Goal: Transaction & Acquisition: Purchase product/service

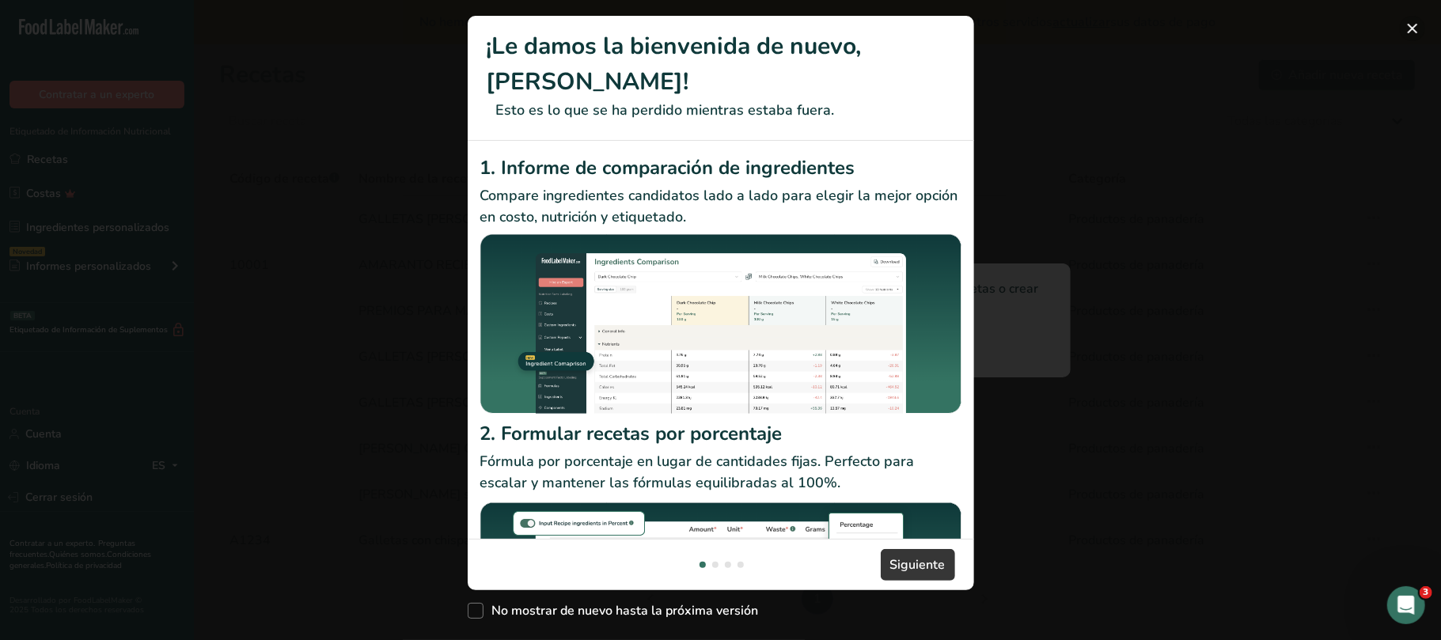
click at [1404, 28] on button "Nuevas funciones" at bounding box center [1412, 28] width 25 height 25
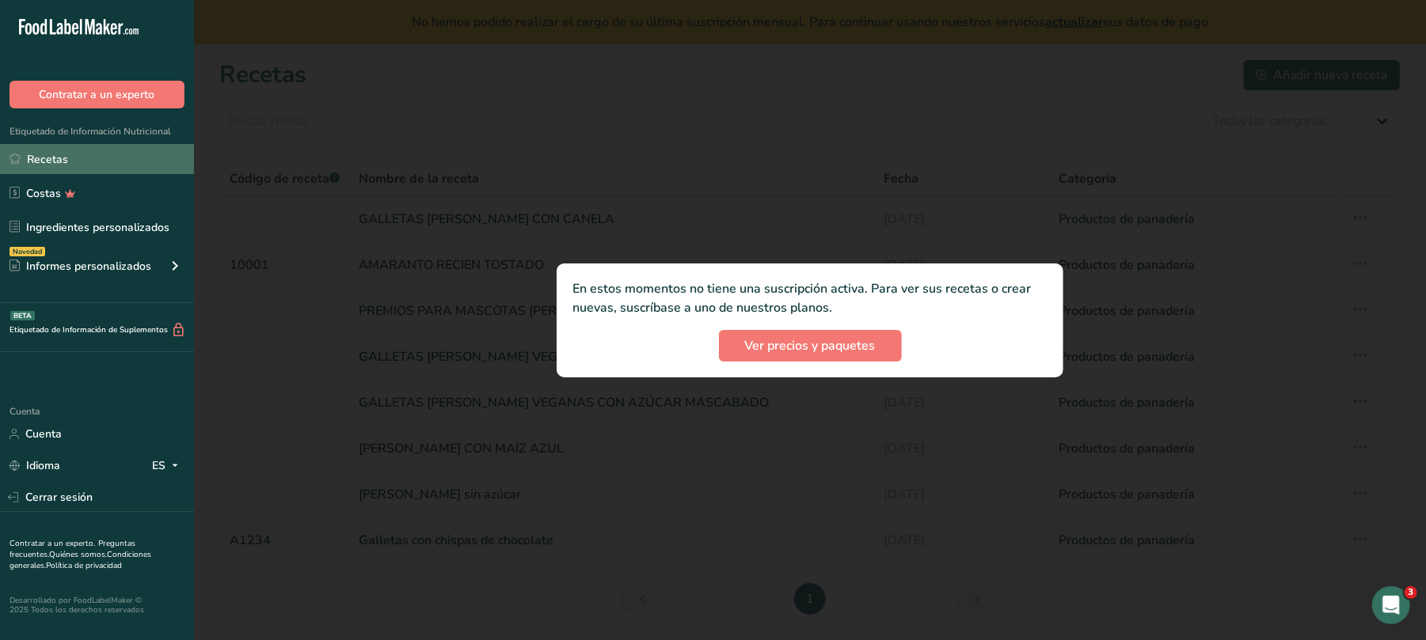
click at [36, 160] on font "Recetas" at bounding box center [47, 159] width 41 height 15
click at [42, 157] on font "Recetas" at bounding box center [47, 159] width 41 height 15
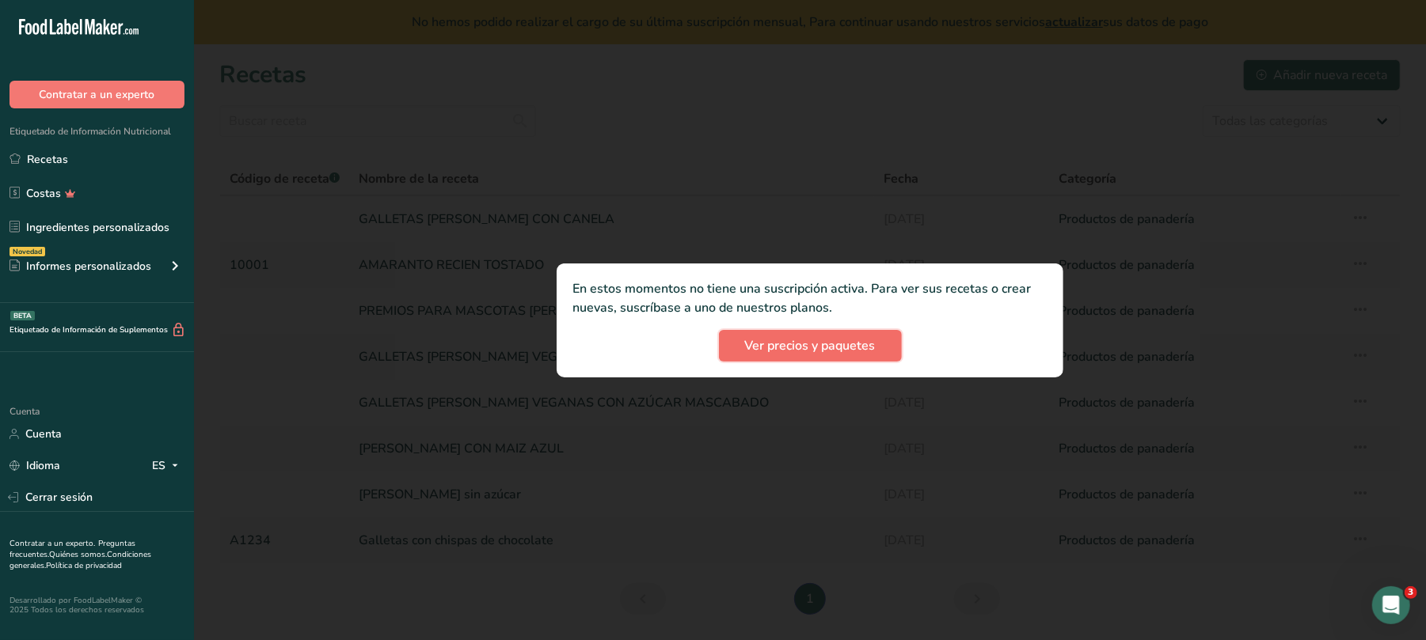
click at [790, 355] on button "Ver precios y paquetes" at bounding box center [810, 346] width 183 height 32
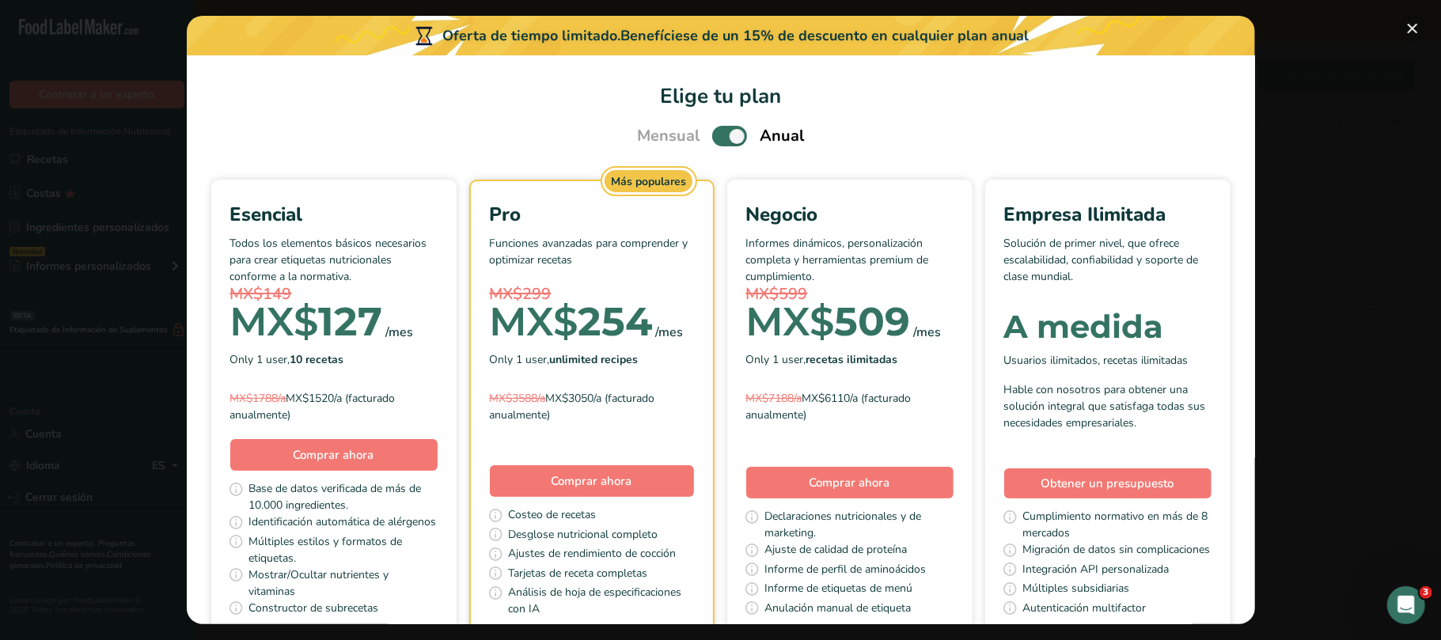
click at [1410, 32] on button "Elige tu plan de precios modal" at bounding box center [1412, 28] width 25 height 25
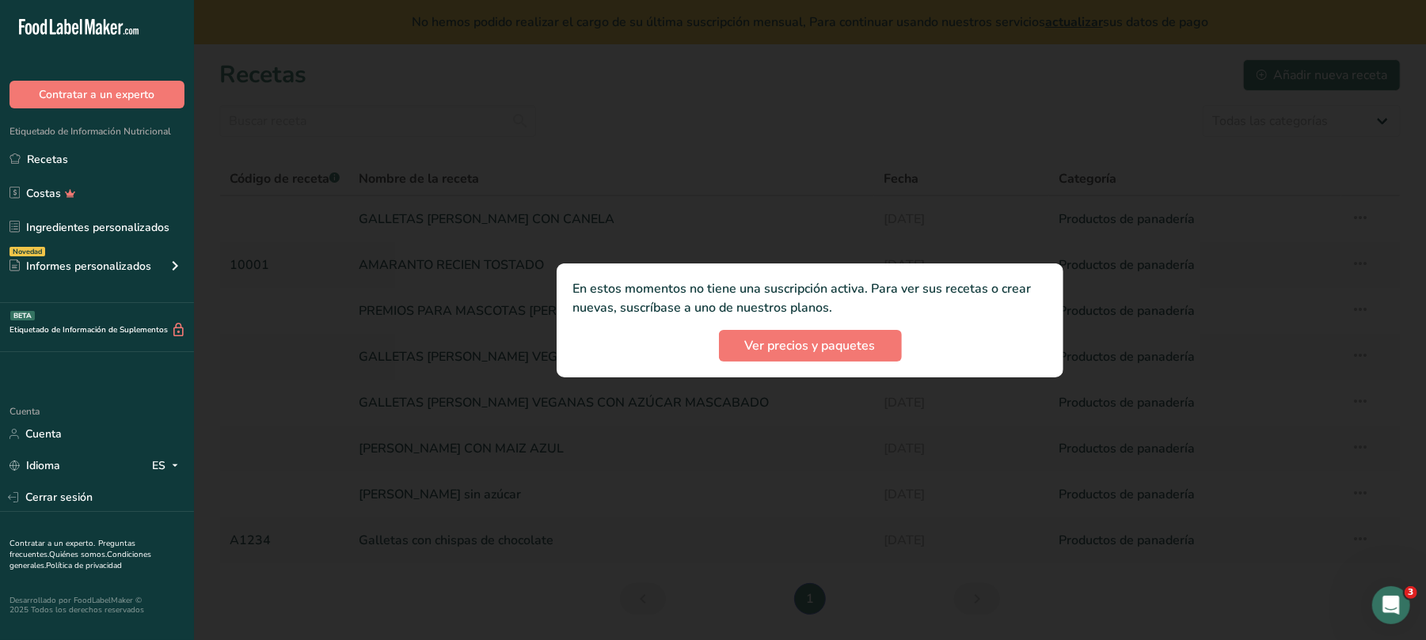
click at [580, 188] on div at bounding box center [810, 320] width 1232 height 640
